Goal: Task Accomplishment & Management: Complete application form

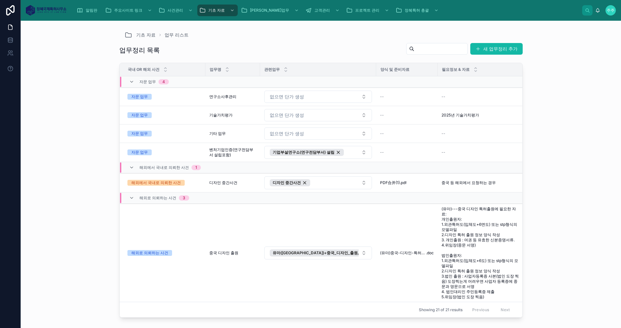
scroll to position [402, 0]
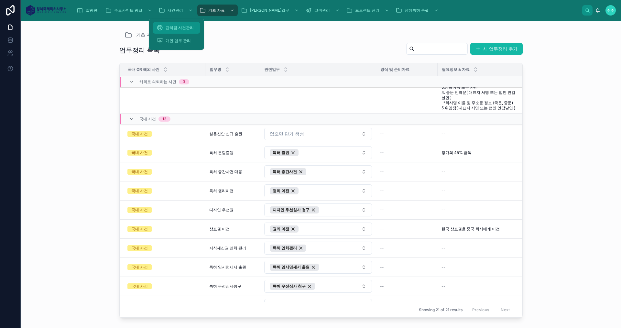
click at [187, 27] on span "관리팀 사건관리" at bounding box center [180, 27] width 28 height 5
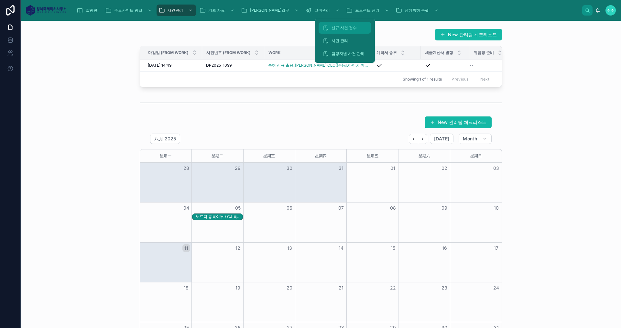
click at [351, 27] on span "신규 사건 접수" at bounding box center [343, 27] width 25 height 5
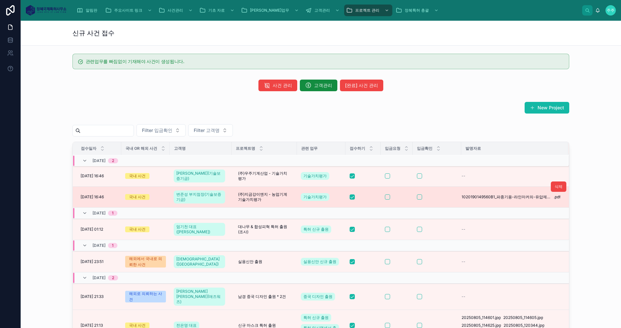
scroll to position [129, 0]
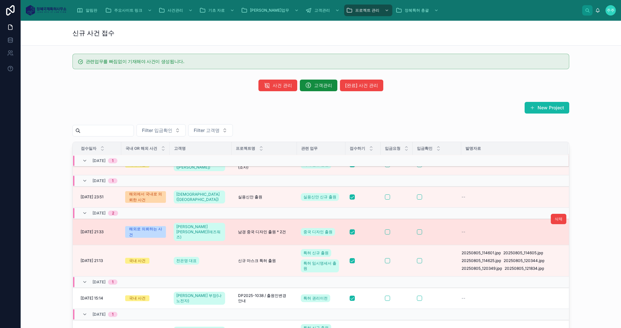
click at [223, 222] on div "[PERSON_NAME] [PERSON_NAME](애즈워즈)" at bounding box center [201, 232] width 54 height 21
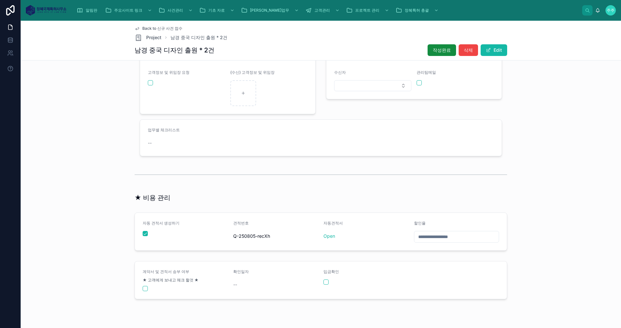
scroll to position [235, 0]
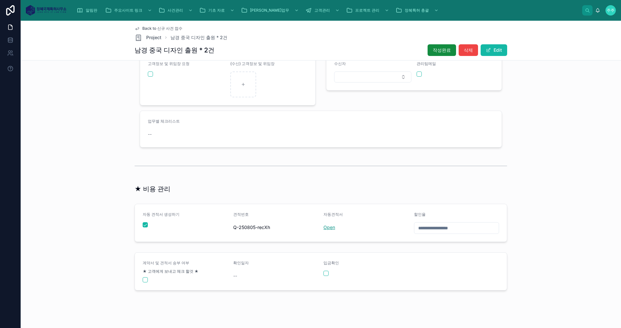
click at [323, 224] on link "Open" at bounding box center [329, 226] width 12 height 5
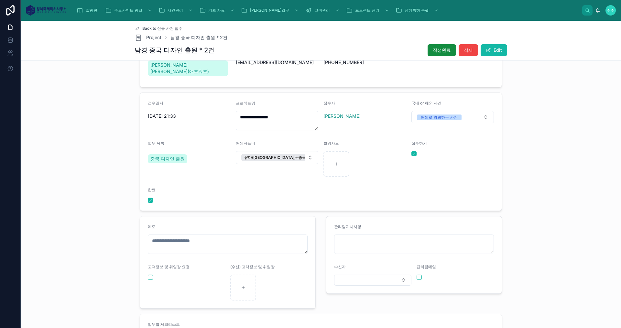
scroll to position [0, 0]
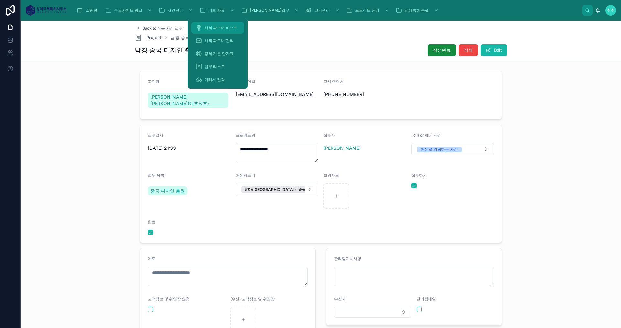
click at [222, 27] on span "해외 파트너 리스트" at bounding box center [220, 27] width 33 height 5
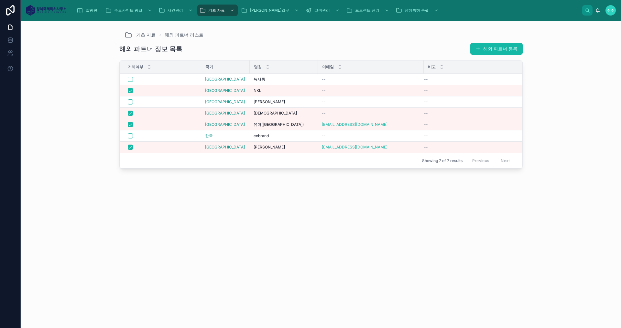
click at [485, 46] on button "해외 파트너 등록" at bounding box center [496, 49] width 52 height 12
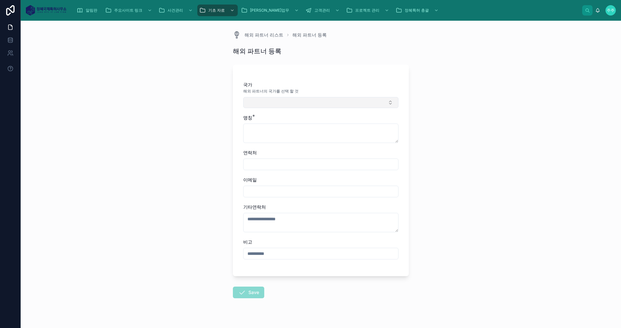
click at [294, 97] on button "Select Button" at bounding box center [320, 102] width 155 height 11
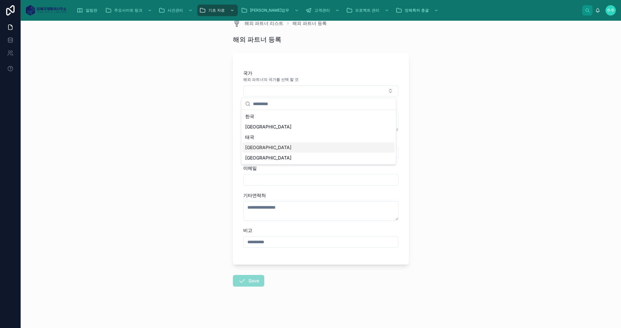
click at [260, 148] on div "[GEOGRAPHIC_DATA]" at bounding box center [319, 147] width 152 height 10
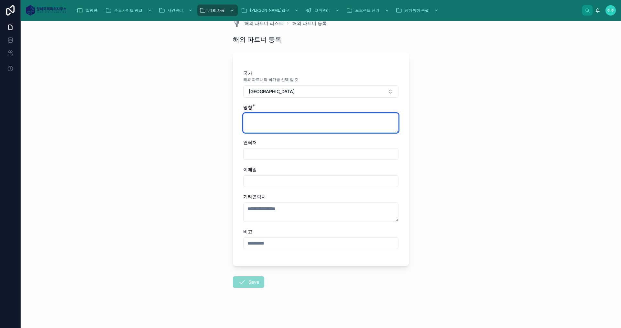
click at [258, 117] on textarea at bounding box center [320, 122] width 155 height 19
type textarea "***"
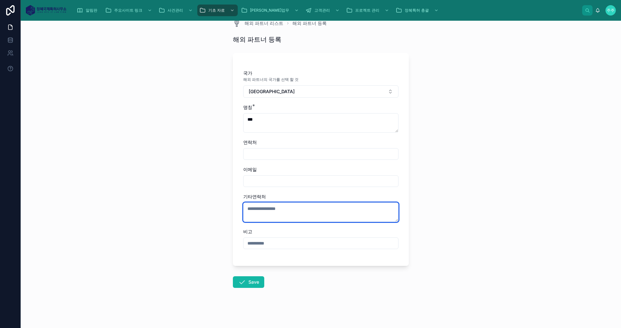
click at [255, 204] on textarea at bounding box center [320, 211] width 155 height 19
paste textarea "**********"
type textarea "**********"
click at [256, 280] on button "Save" at bounding box center [248, 282] width 31 height 12
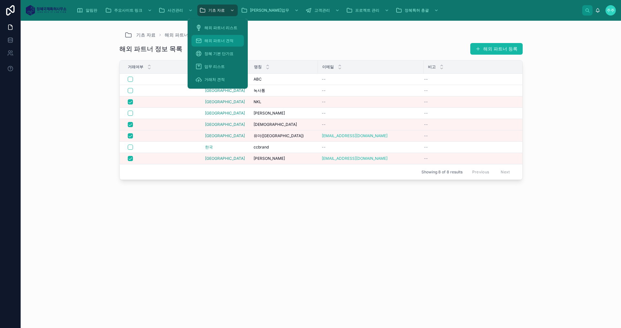
click at [231, 39] on span "해외 파트너 견적" at bounding box center [218, 40] width 29 height 5
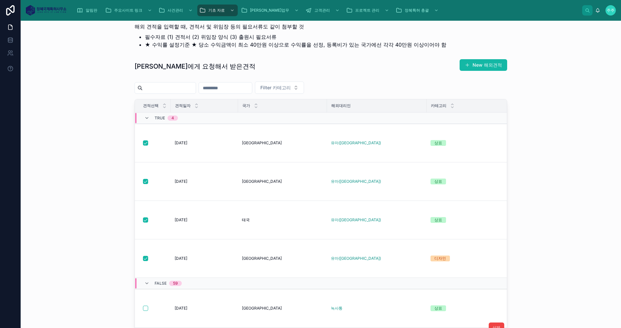
scroll to position [162, 0]
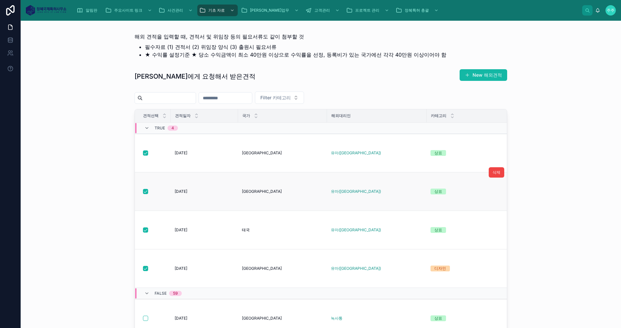
click at [375, 190] on div "유마([GEOGRAPHIC_DATA])" at bounding box center [377, 191] width 92 height 5
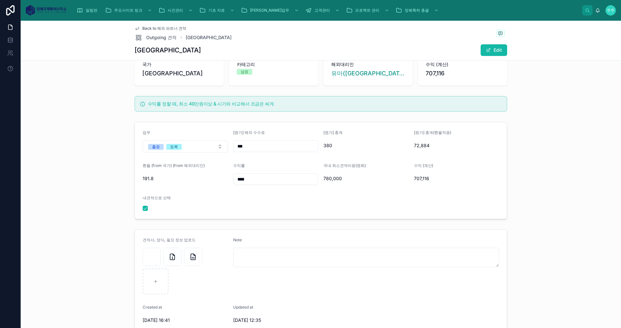
scroll to position [32, 0]
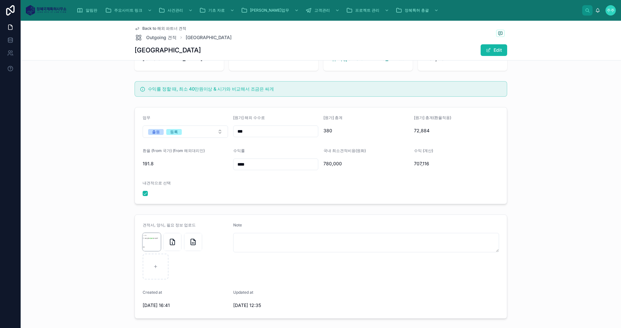
click at [150, 241] on div at bounding box center [152, 242] width 18 height 18
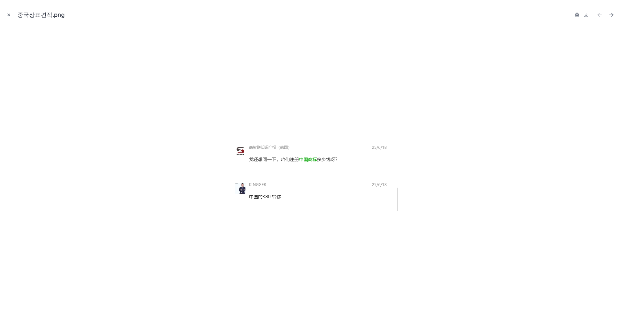
click at [8, 15] on icon "Close modal" at bounding box center [9, 15] width 2 height 2
